Goal: Navigation & Orientation: Understand site structure

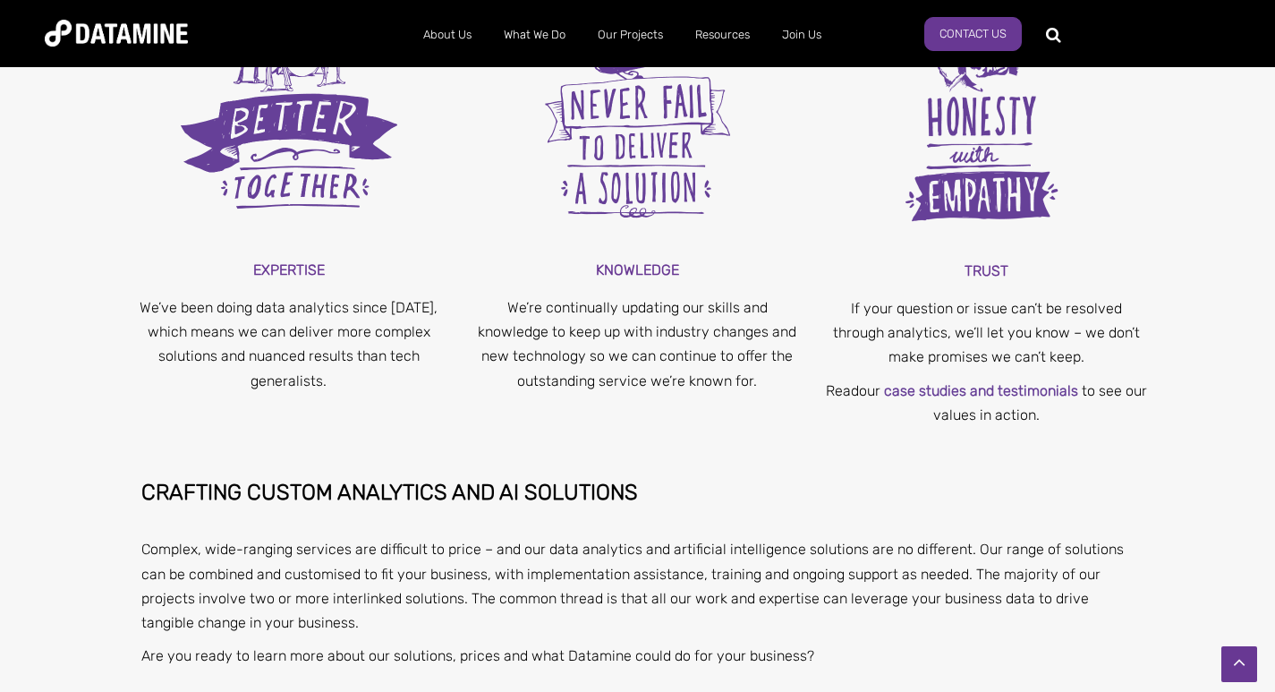
scroll to position [7879, 0]
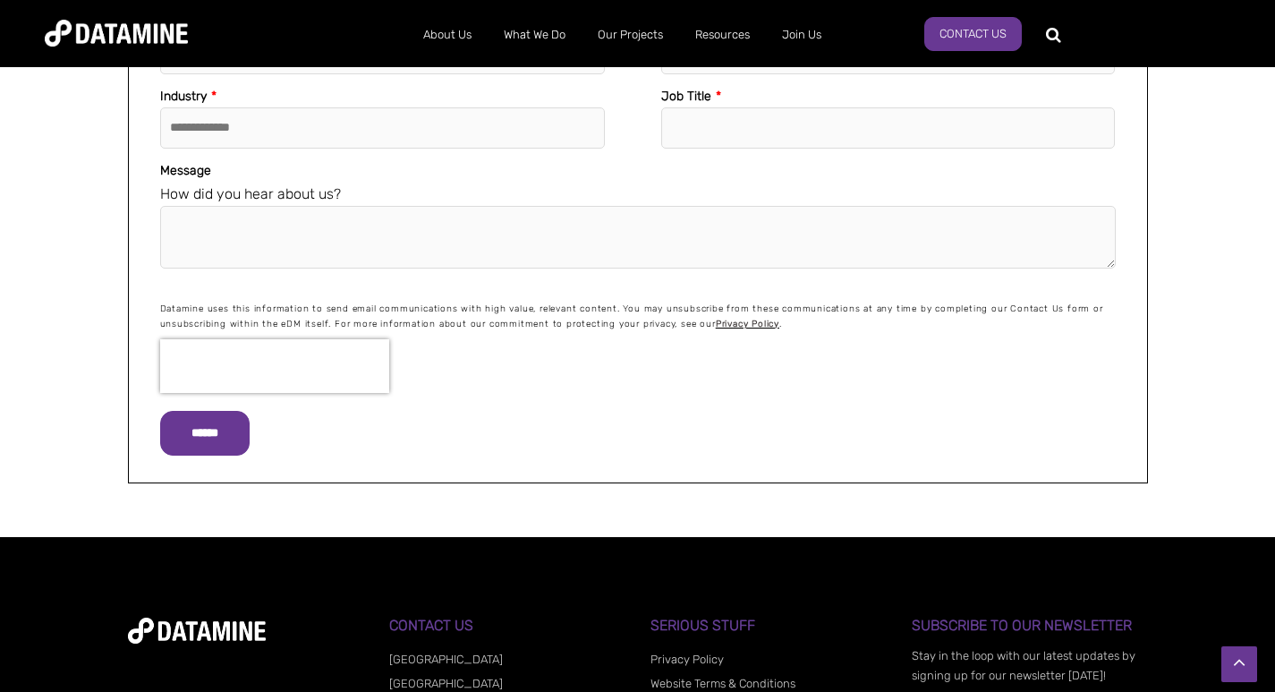
click at [710, 652] on link "Privacy Policy" at bounding box center [686, 658] width 73 height 13
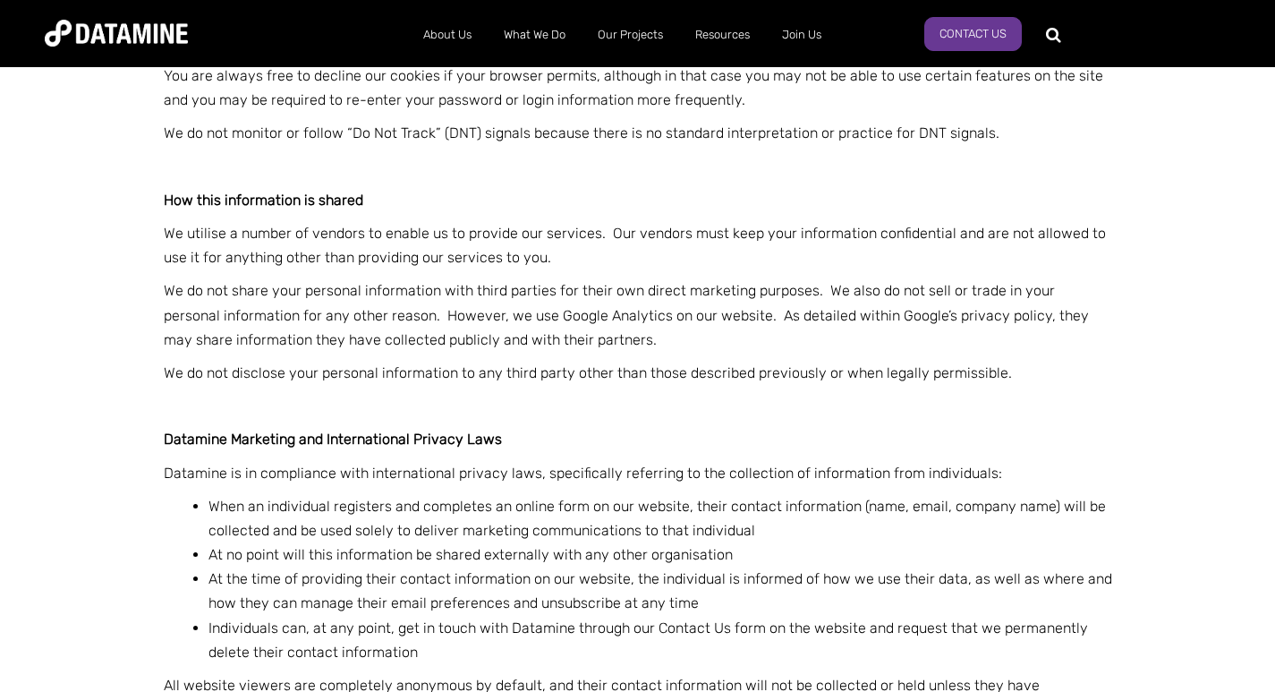
scroll to position [2487, 0]
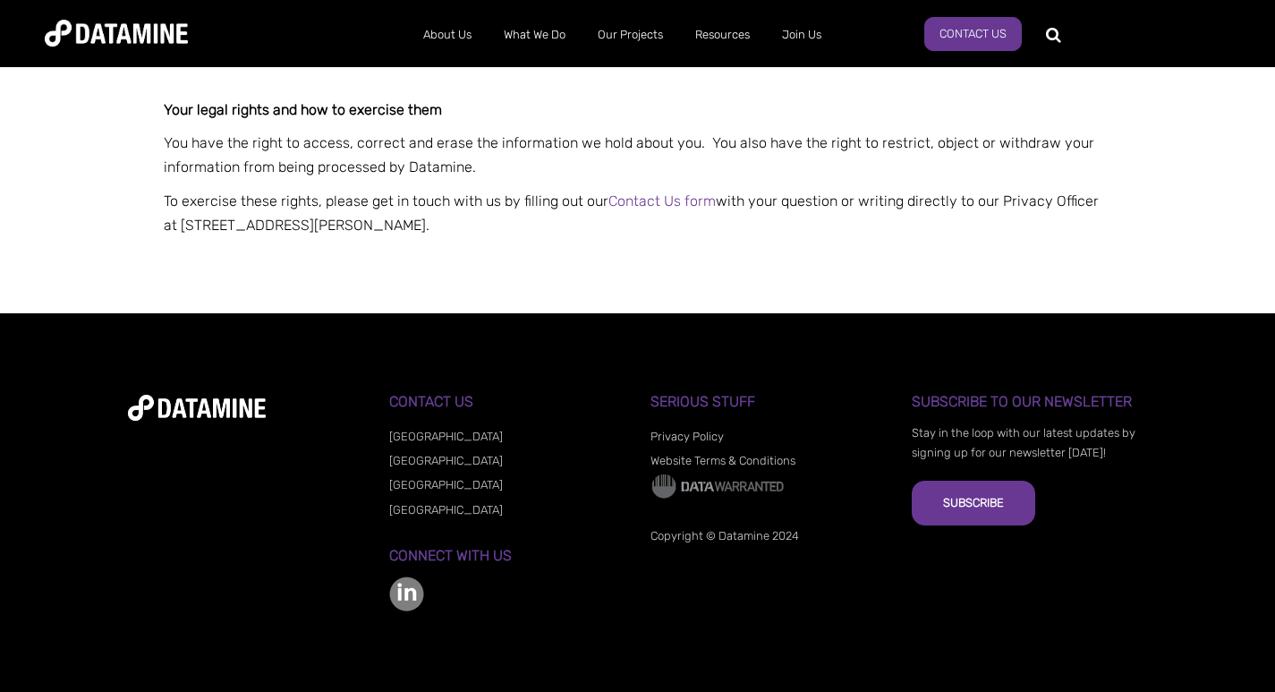
drag, startPoint x: 1277, startPoint y: 147, endPoint x: 1287, endPoint y: 709, distance: 562.0
click at [745, 458] on link "Website Terms & Conditions" at bounding box center [722, 460] width 145 height 13
